Goal: Task Accomplishment & Management: Complete application form

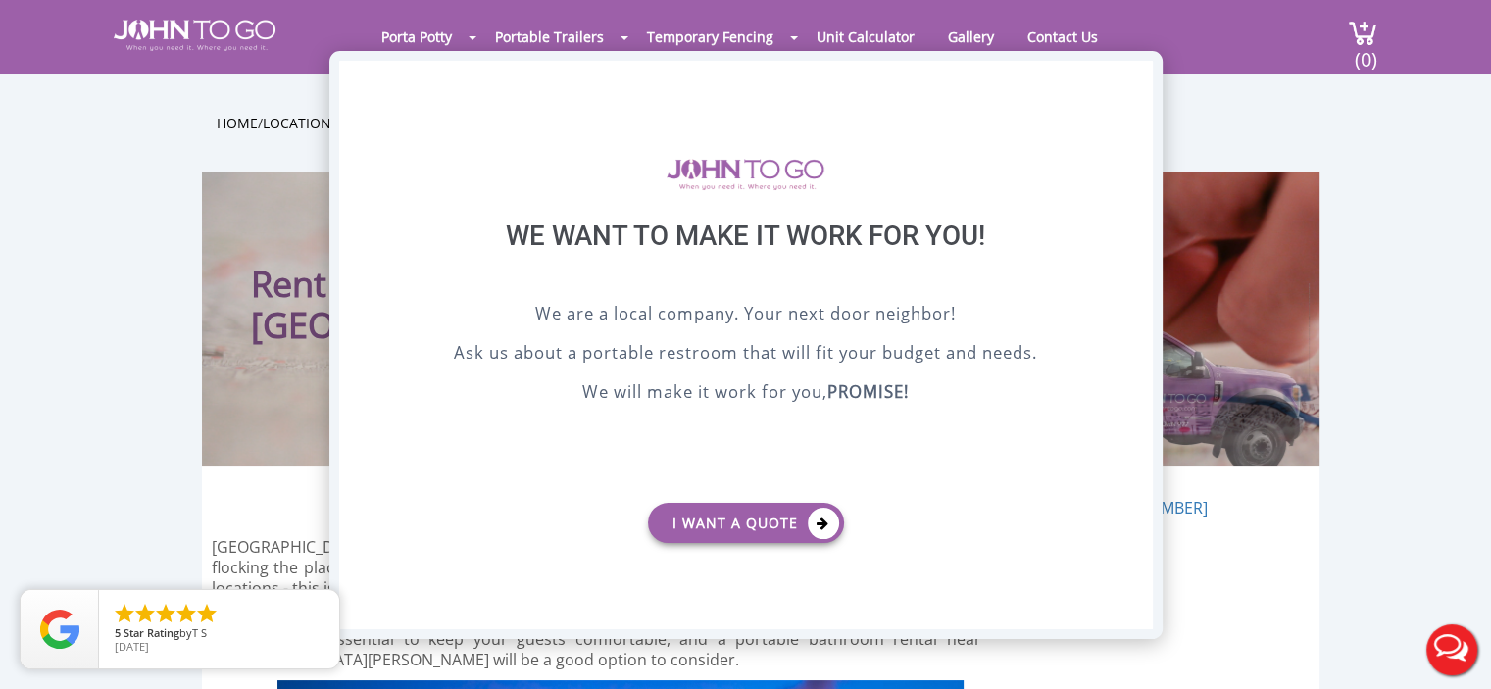
click at [1134, 71] on div "X" at bounding box center [1136, 77] width 30 height 33
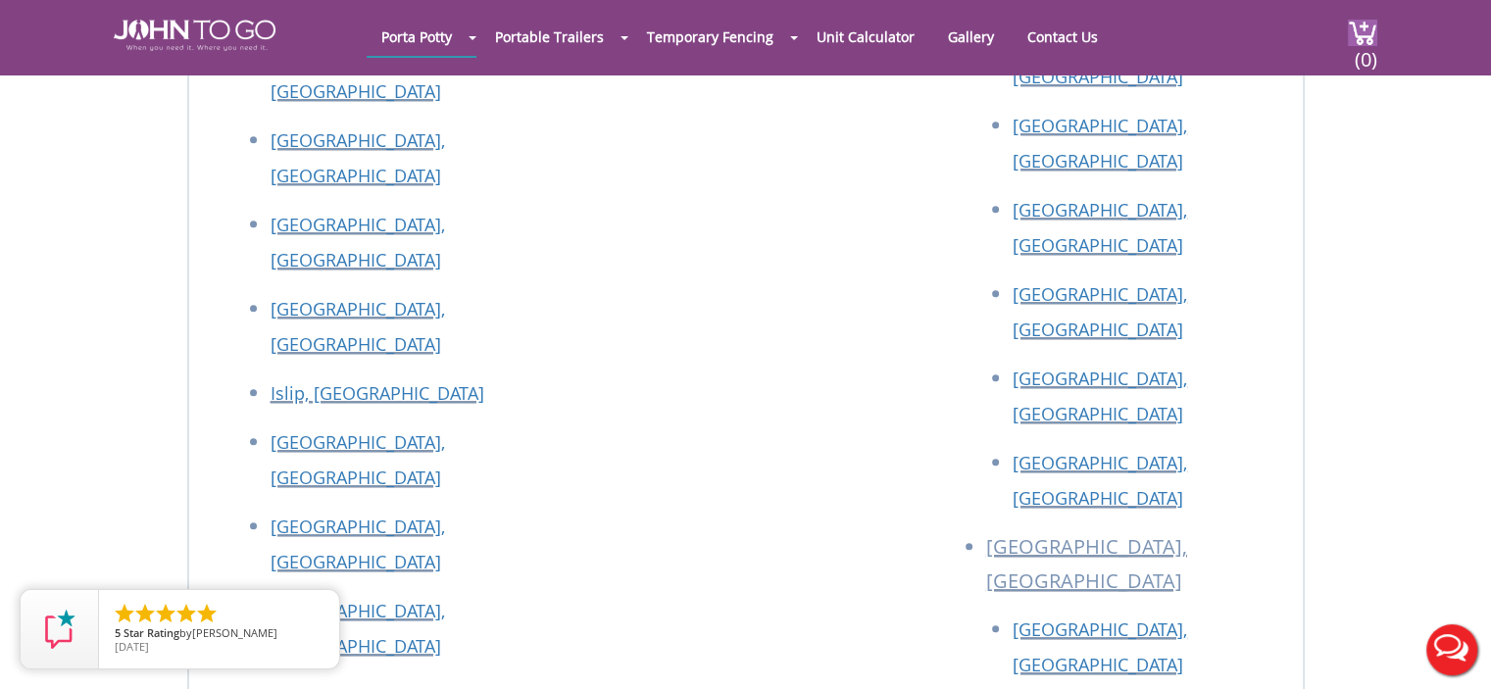
scroll to position [9223, 0]
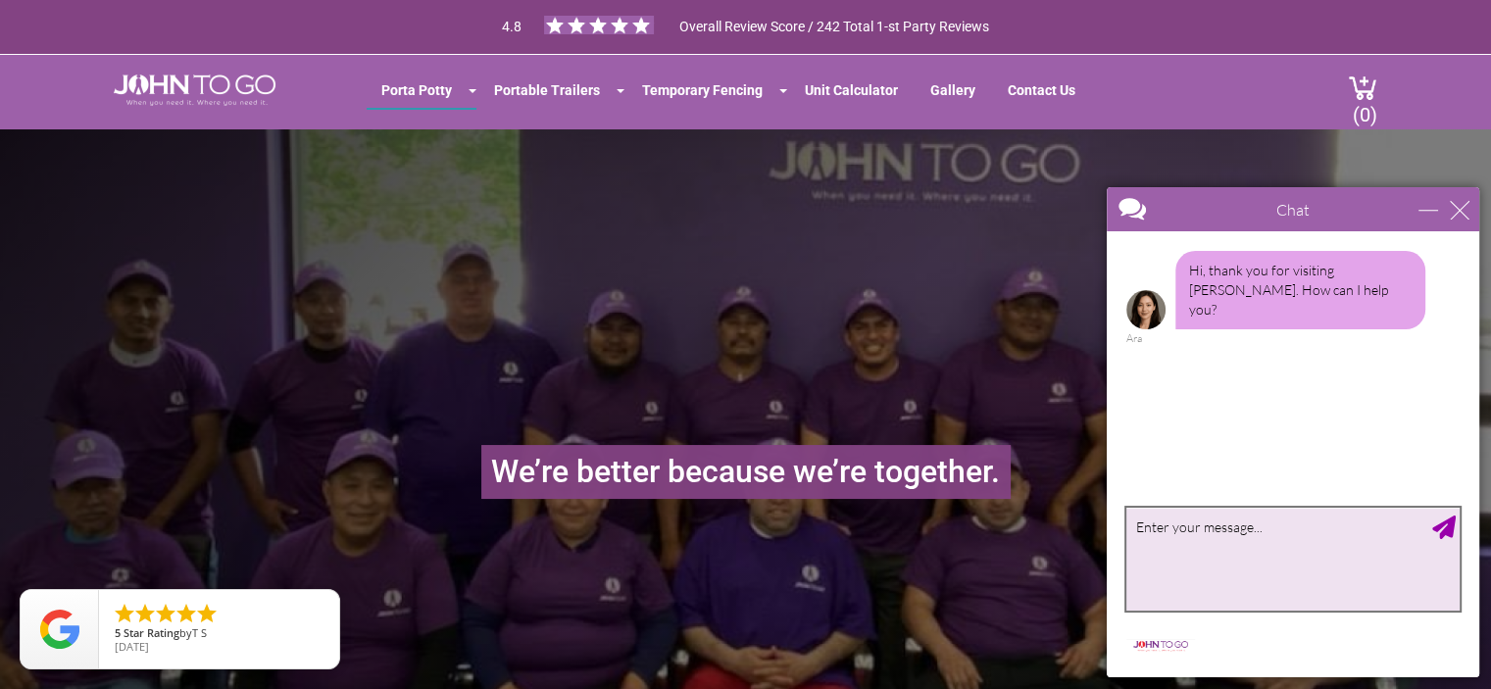
click at [1249, 550] on textarea "type your message" at bounding box center [1292, 559] width 333 height 103
type textarea "Looking for a job"
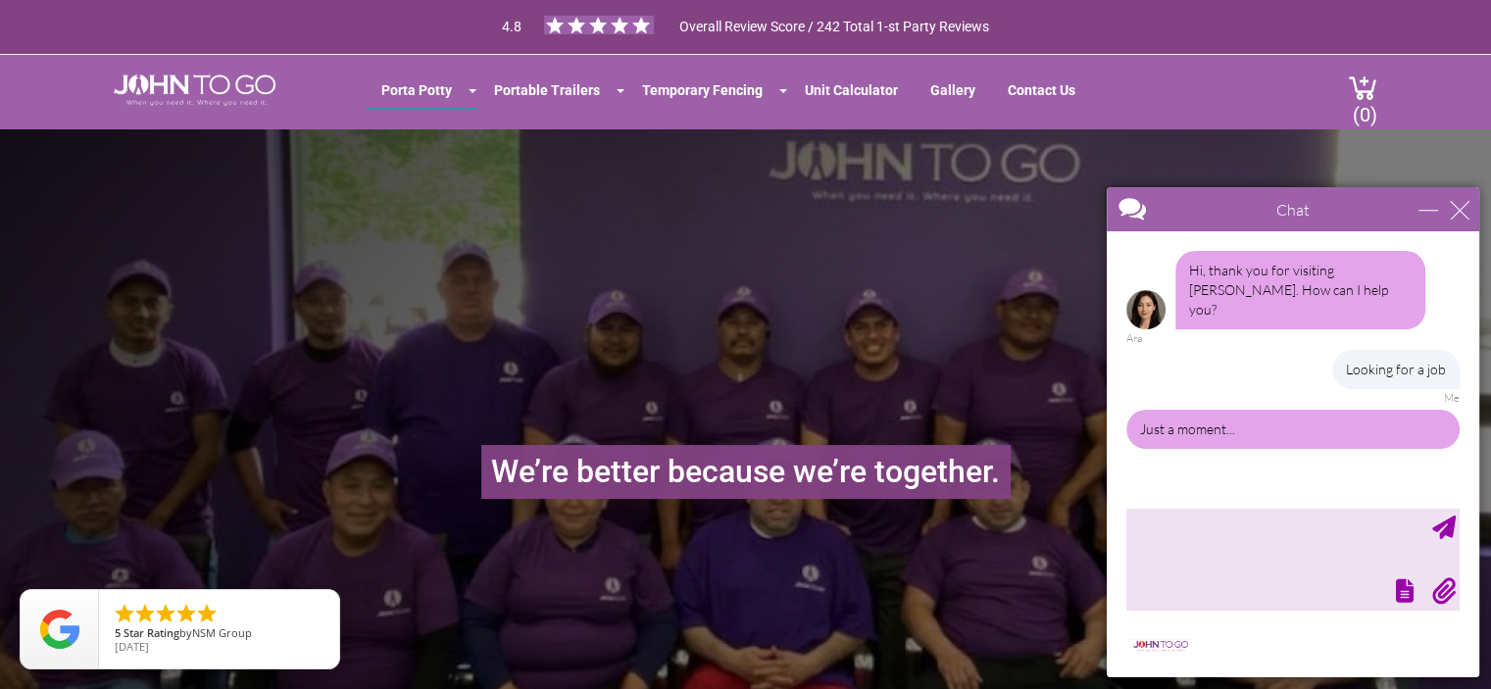
click at [1045, 335] on div "We’re better because we’re together." at bounding box center [745, 447] width 1491 height 637
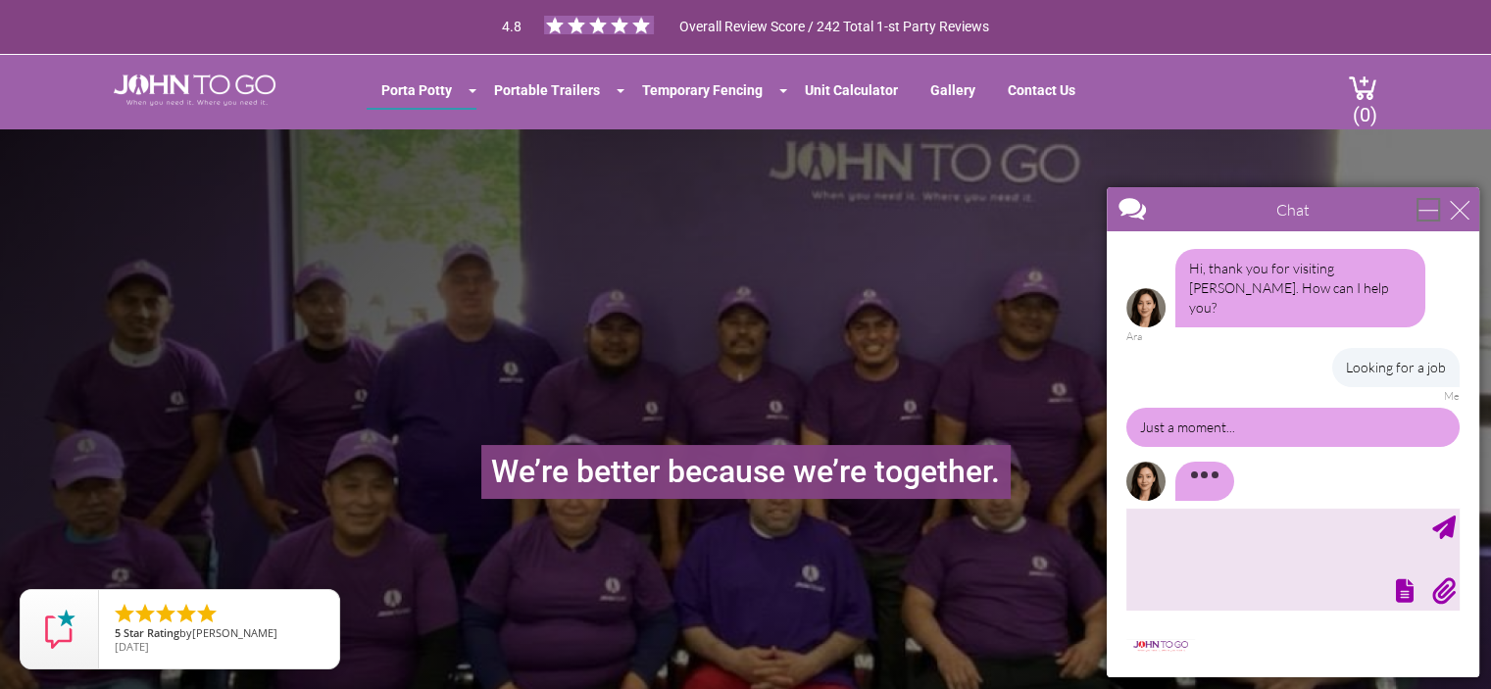
click at [1425, 206] on div "minimize" at bounding box center [1428, 210] width 20 height 20
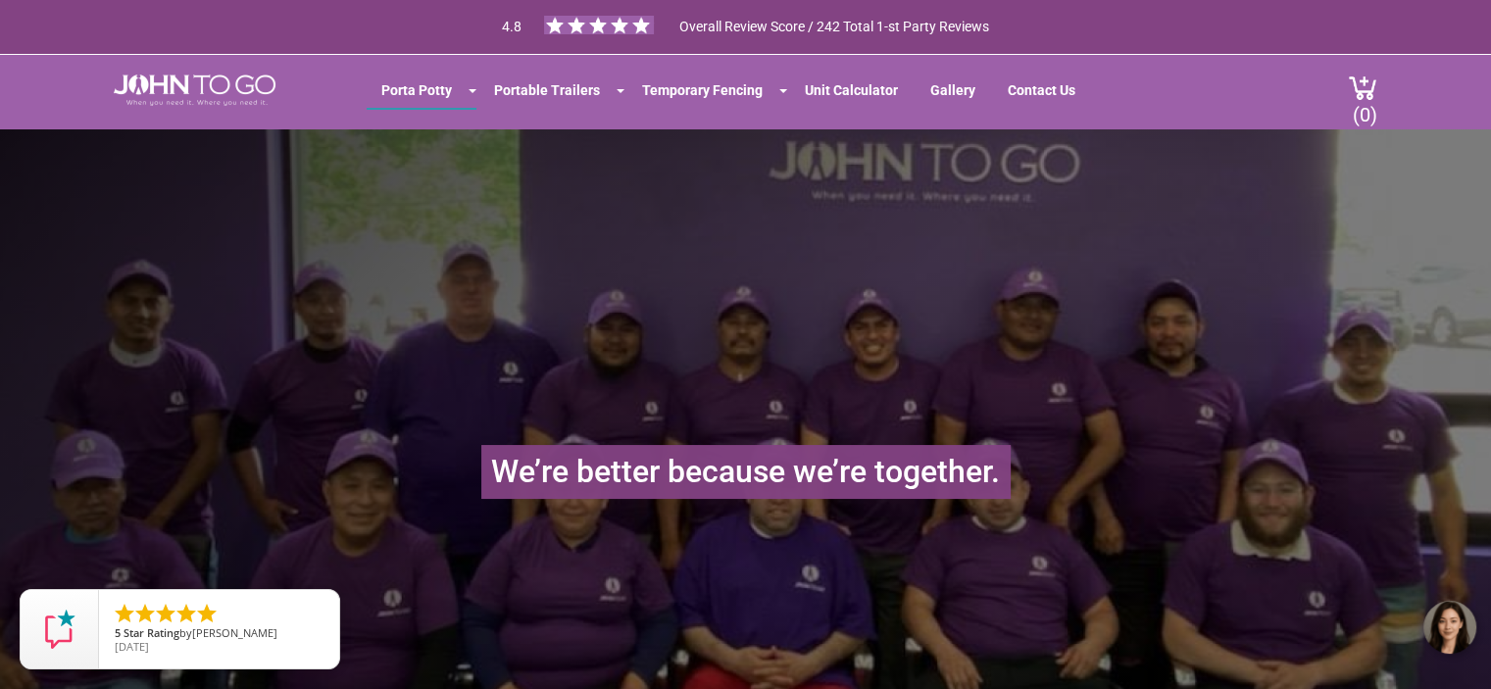
click at [1388, 368] on div "We’re better because we’re together." at bounding box center [745, 447] width 1491 height 637
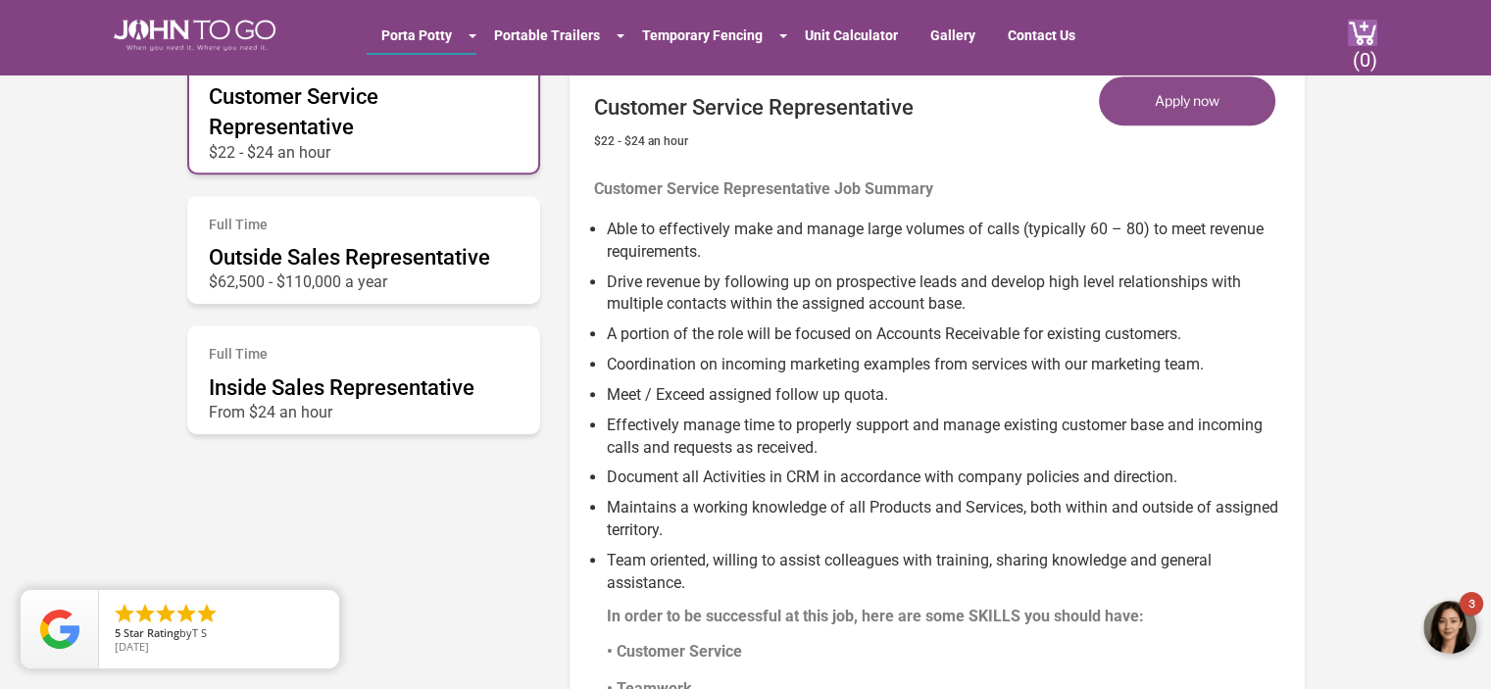
scroll to position [1185, 0]
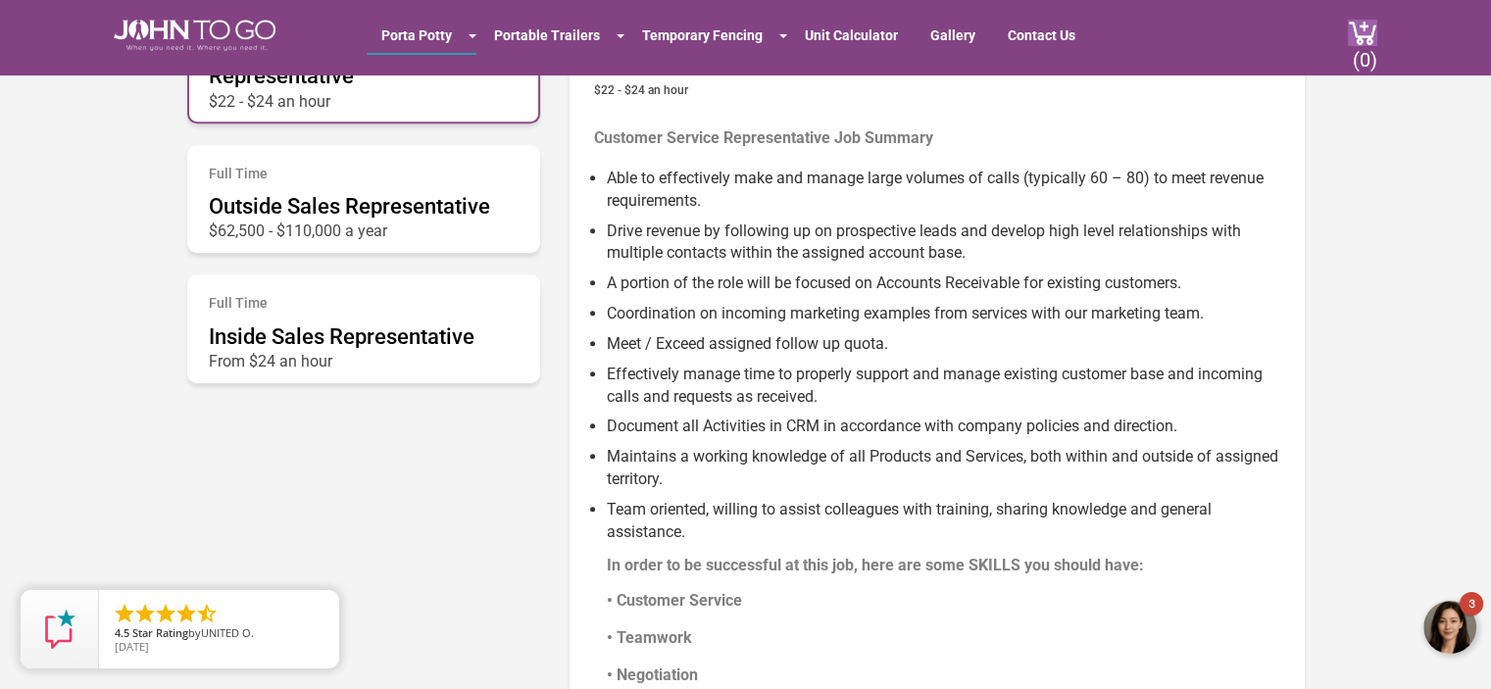
click at [1451, 620] on div at bounding box center [1450, 628] width 59 height 59
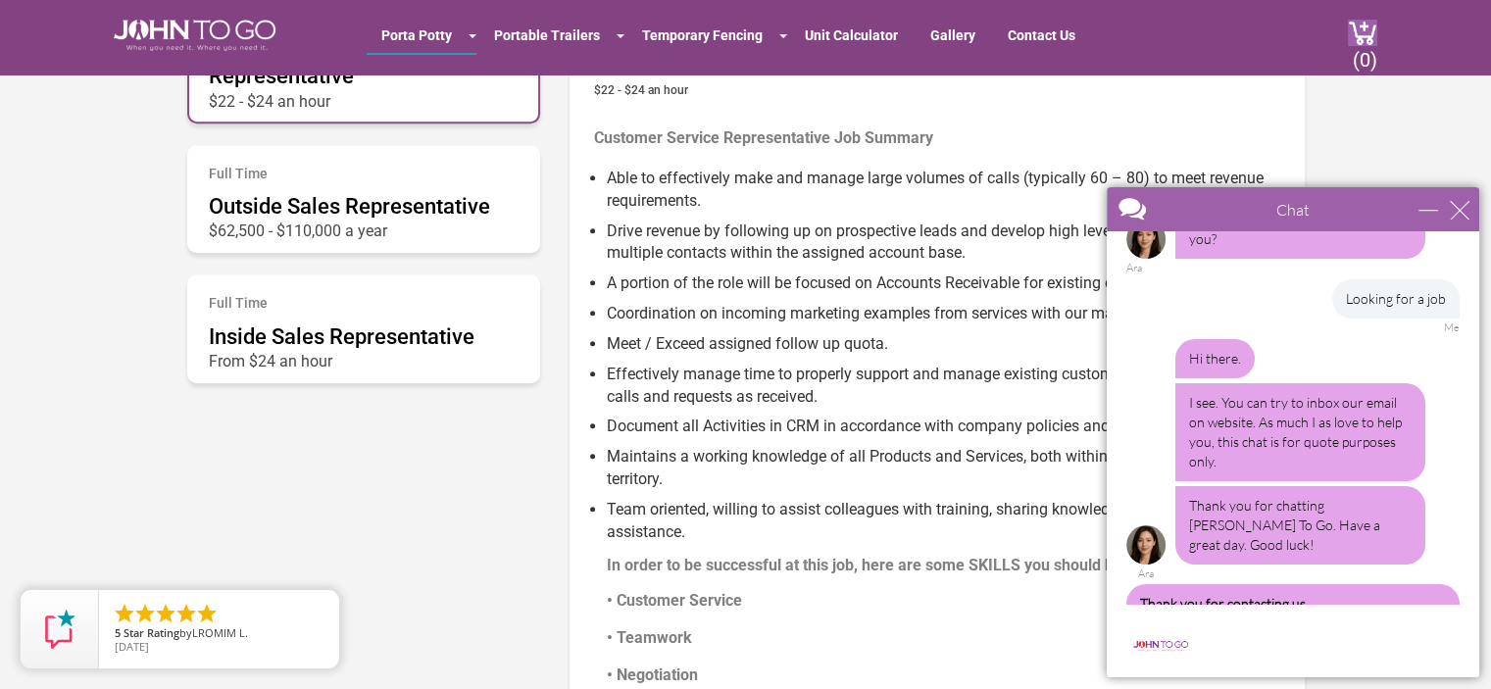
scroll to position [70, 0]
click at [1421, 104] on section "Open Positions Full Time Customer Service Representative $22 - $24 an hour Full…" at bounding box center [745, 365] width 1491 height 1124
click at [1443, 105] on section "Open Positions Full Time Customer Service Representative $22 - $24 an hour Full…" at bounding box center [745, 365] width 1491 height 1124
click at [1432, 209] on div "minimize" at bounding box center [1428, 210] width 20 height 20
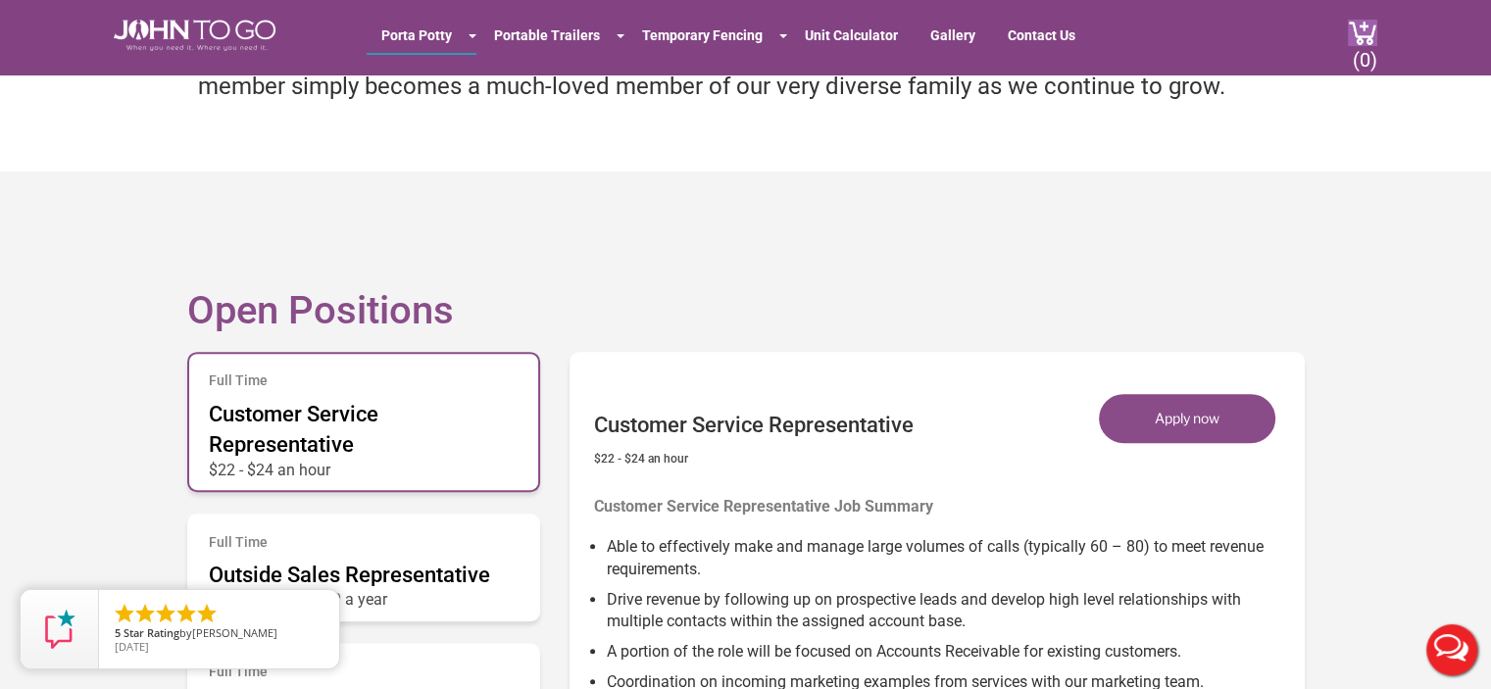
scroll to position [897, 0]
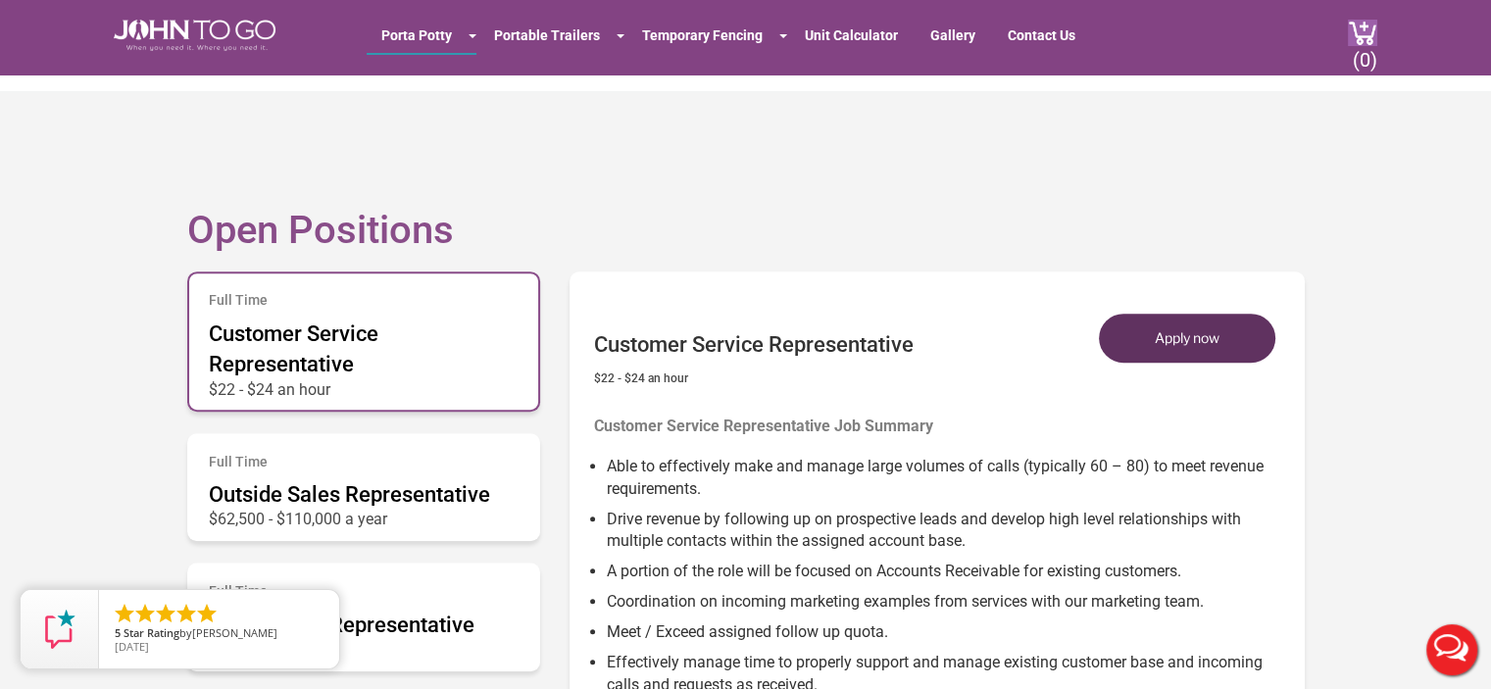
click at [1239, 332] on button "Apply now" at bounding box center [1187, 338] width 176 height 49
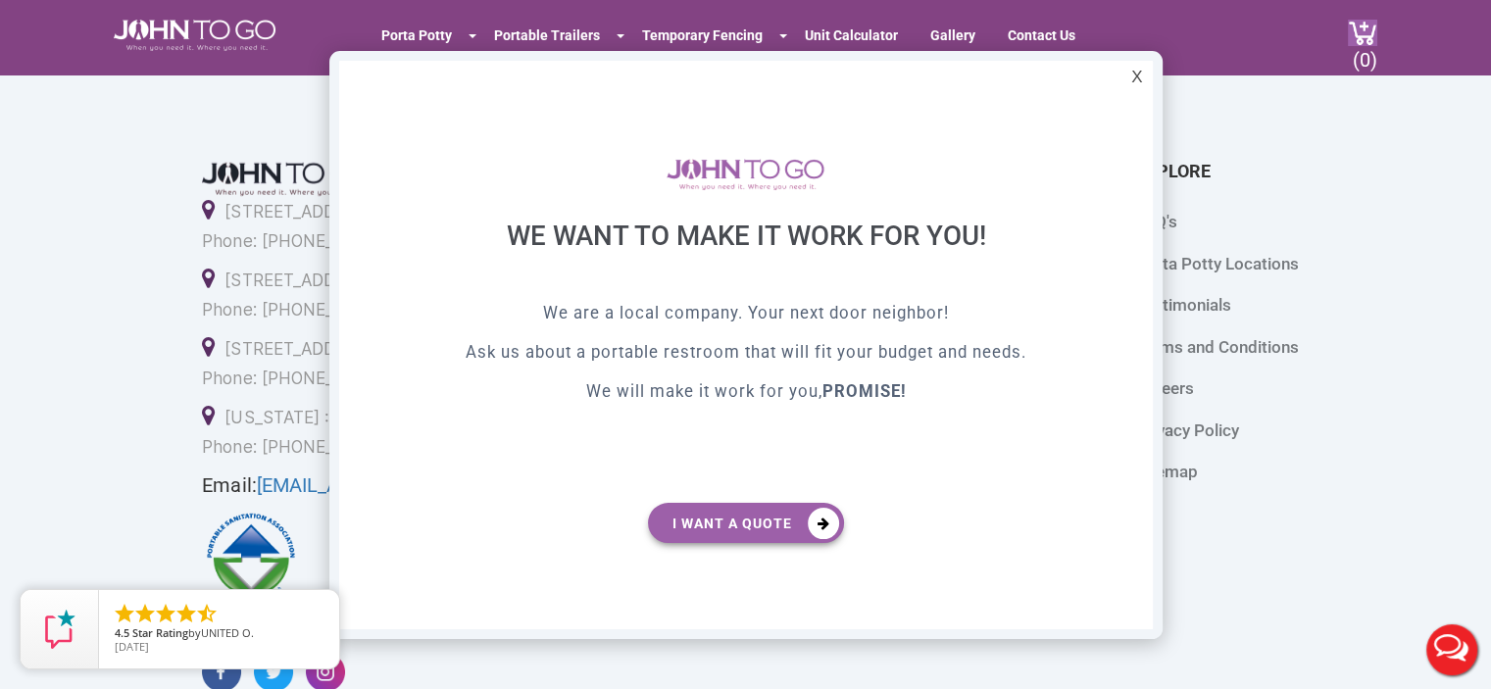
scroll to position [0, 0]
click at [1145, 77] on div "X" at bounding box center [1136, 77] width 30 height 33
